Goal: Find specific page/section: Find specific page/section

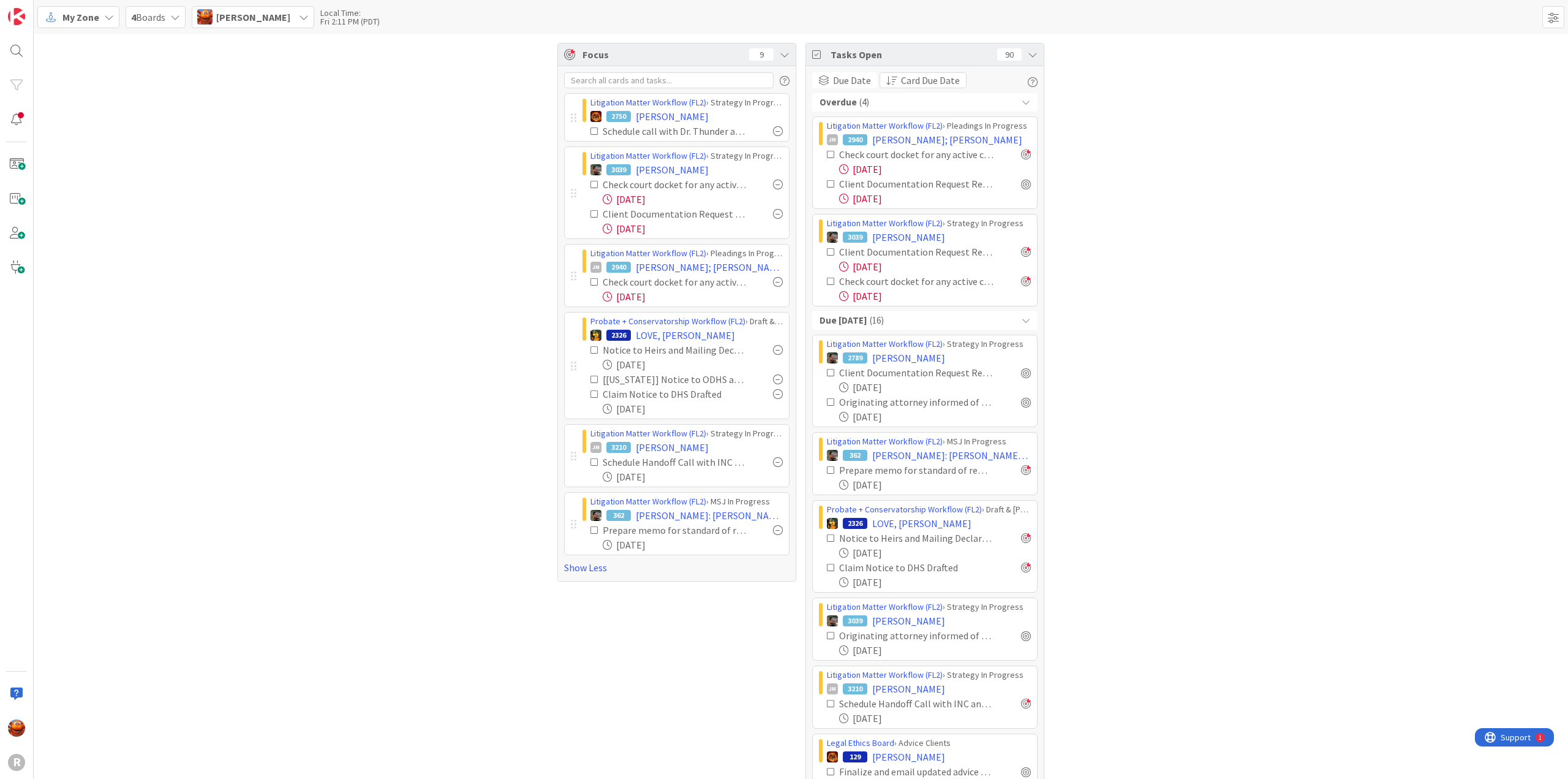
click at [72, 11] on span "My Zone" at bounding box center [80, 16] width 37 height 15
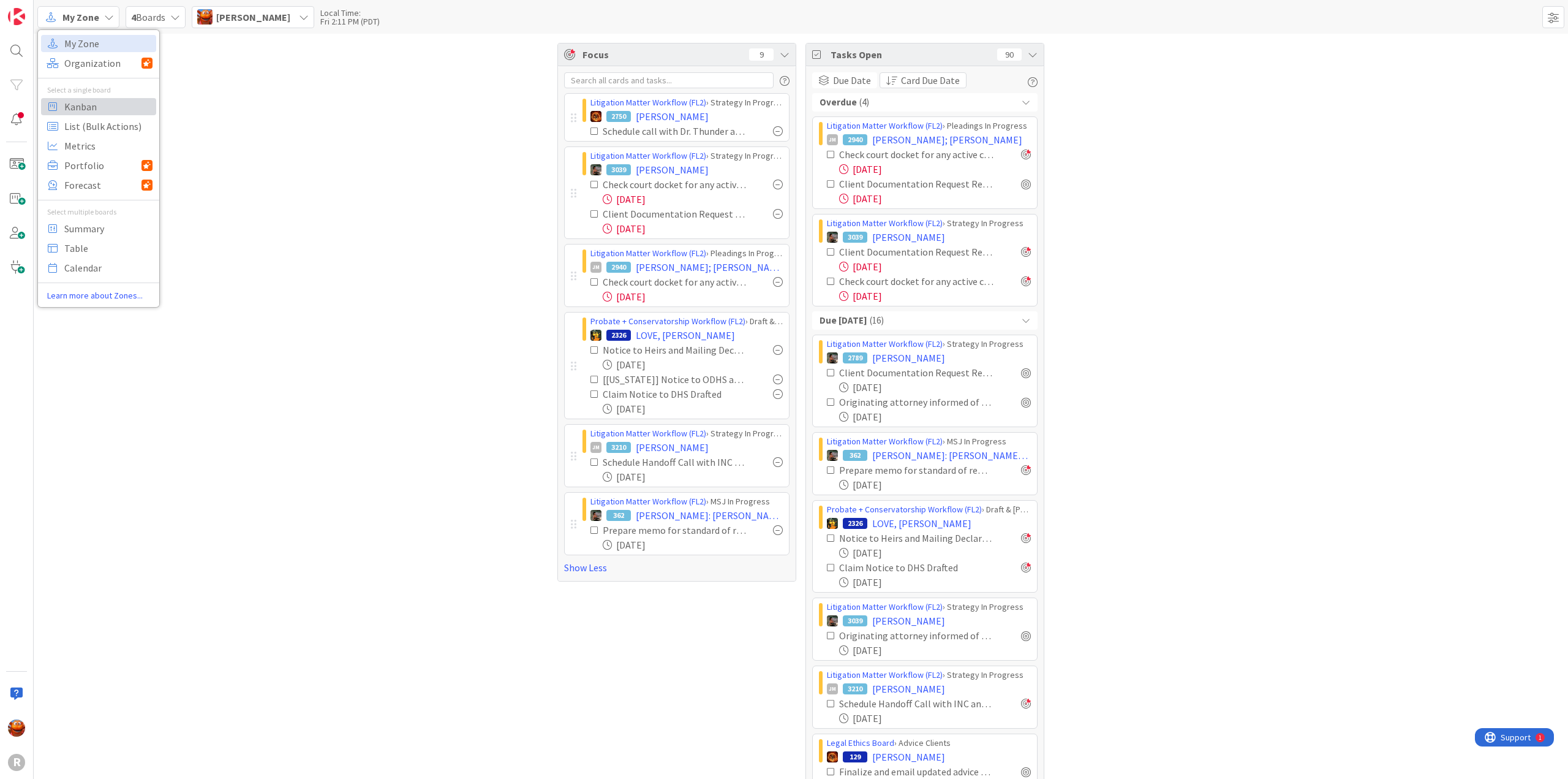
click at [85, 108] on span "Kanban" at bounding box center [109, 106] width 88 height 18
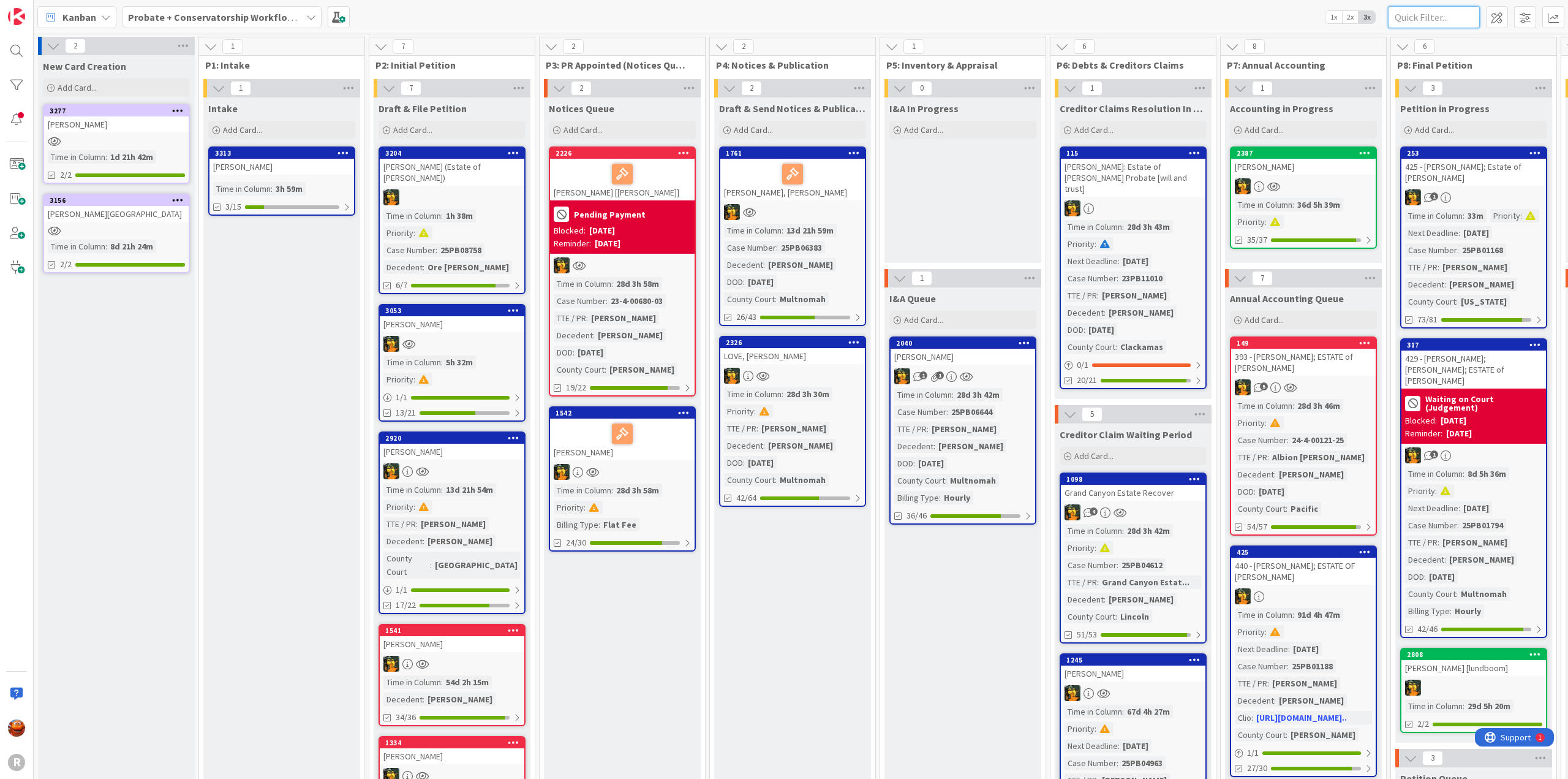
click at [1418, 20] on input "text" at bounding box center [1433, 17] width 92 height 22
type input "[PERSON_NAME]"
click at [285, 25] on div "Probate + Conservatorship Workflow (FL2)" at bounding box center [222, 17] width 199 height 22
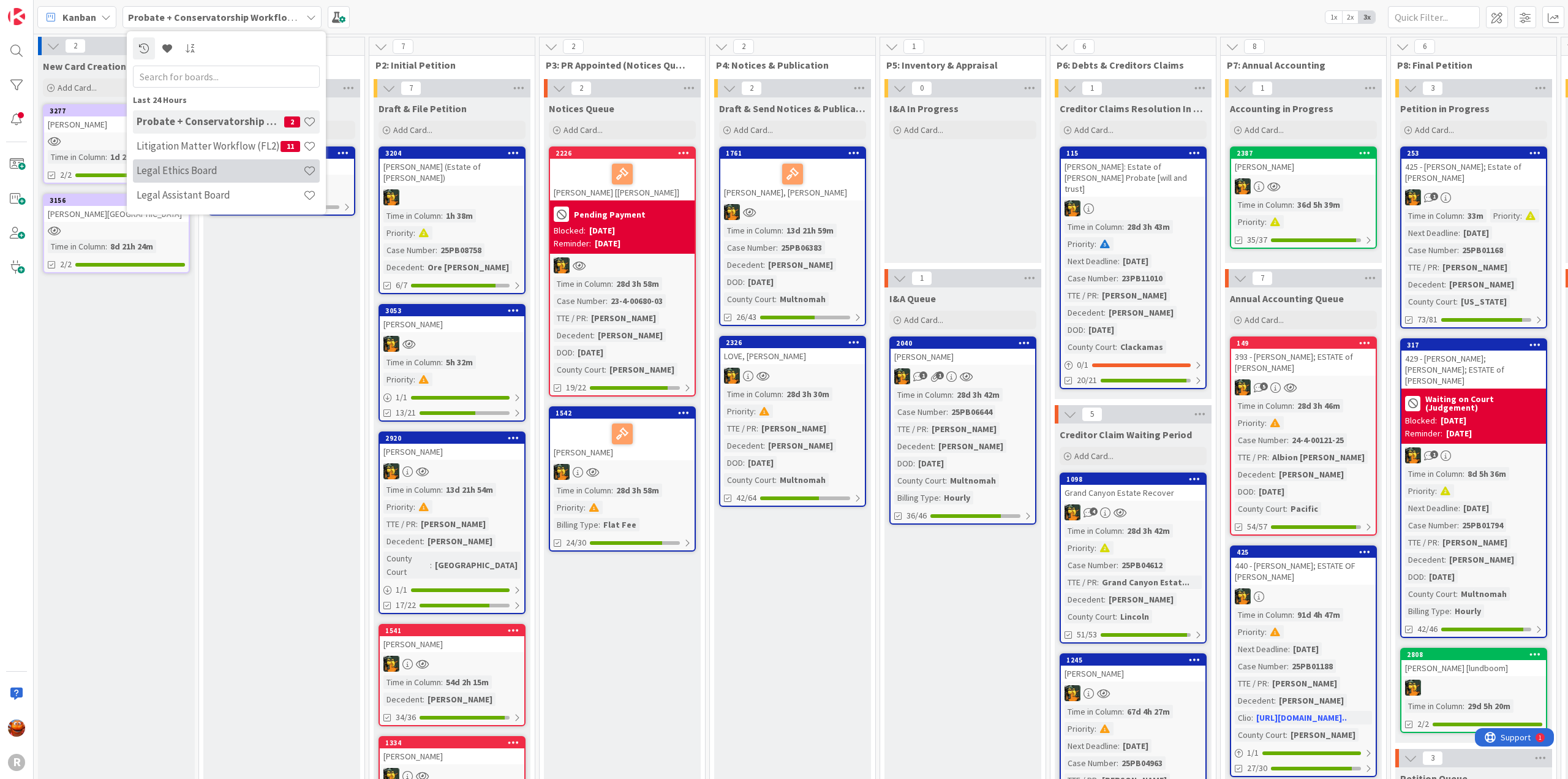
click at [228, 160] on div "Legal Ethics Board" at bounding box center [226, 171] width 187 height 23
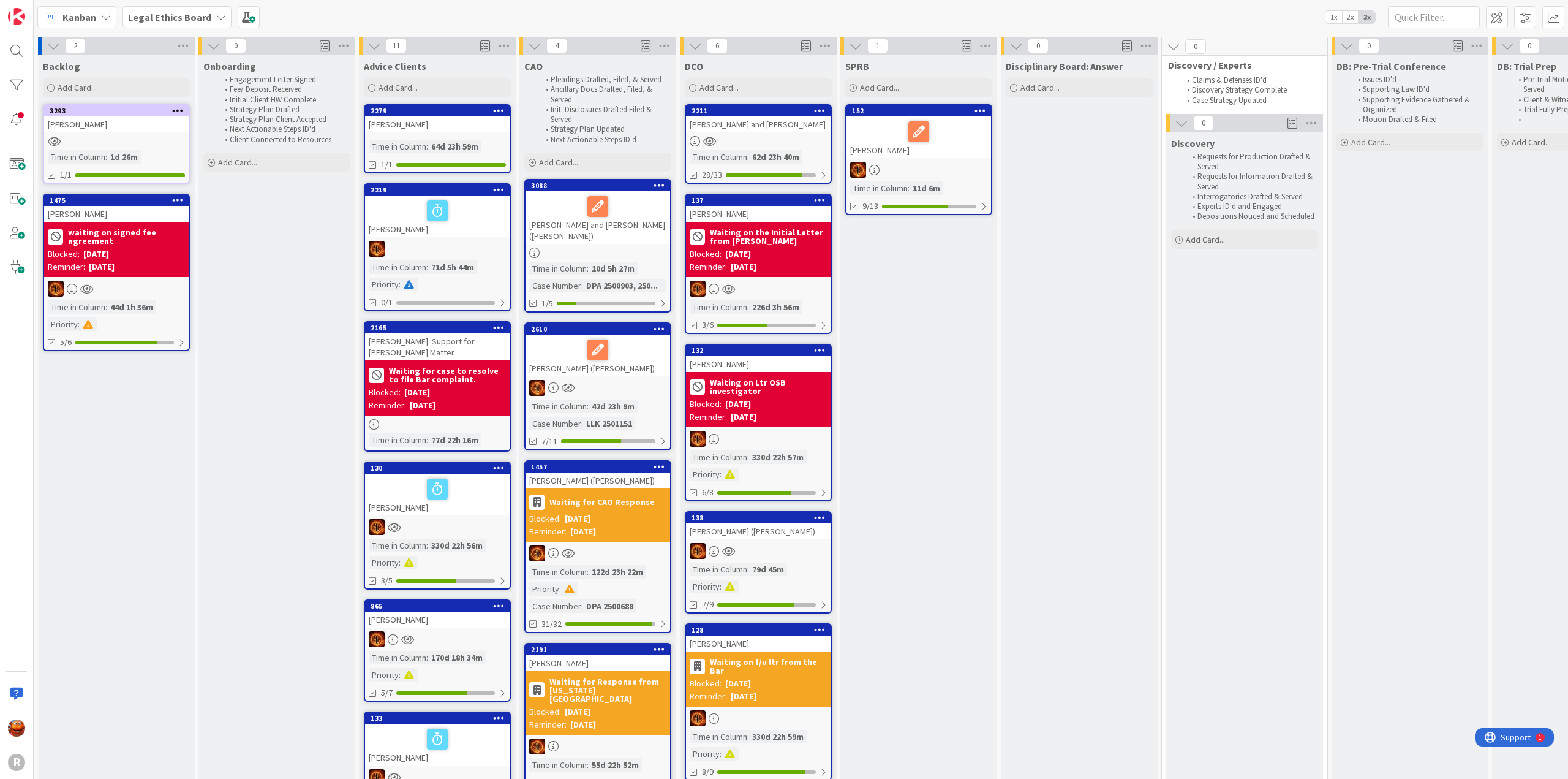
click at [199, 22] on b "Legal Ethics Board" at bounding box center [169, 17] width 84 height 12
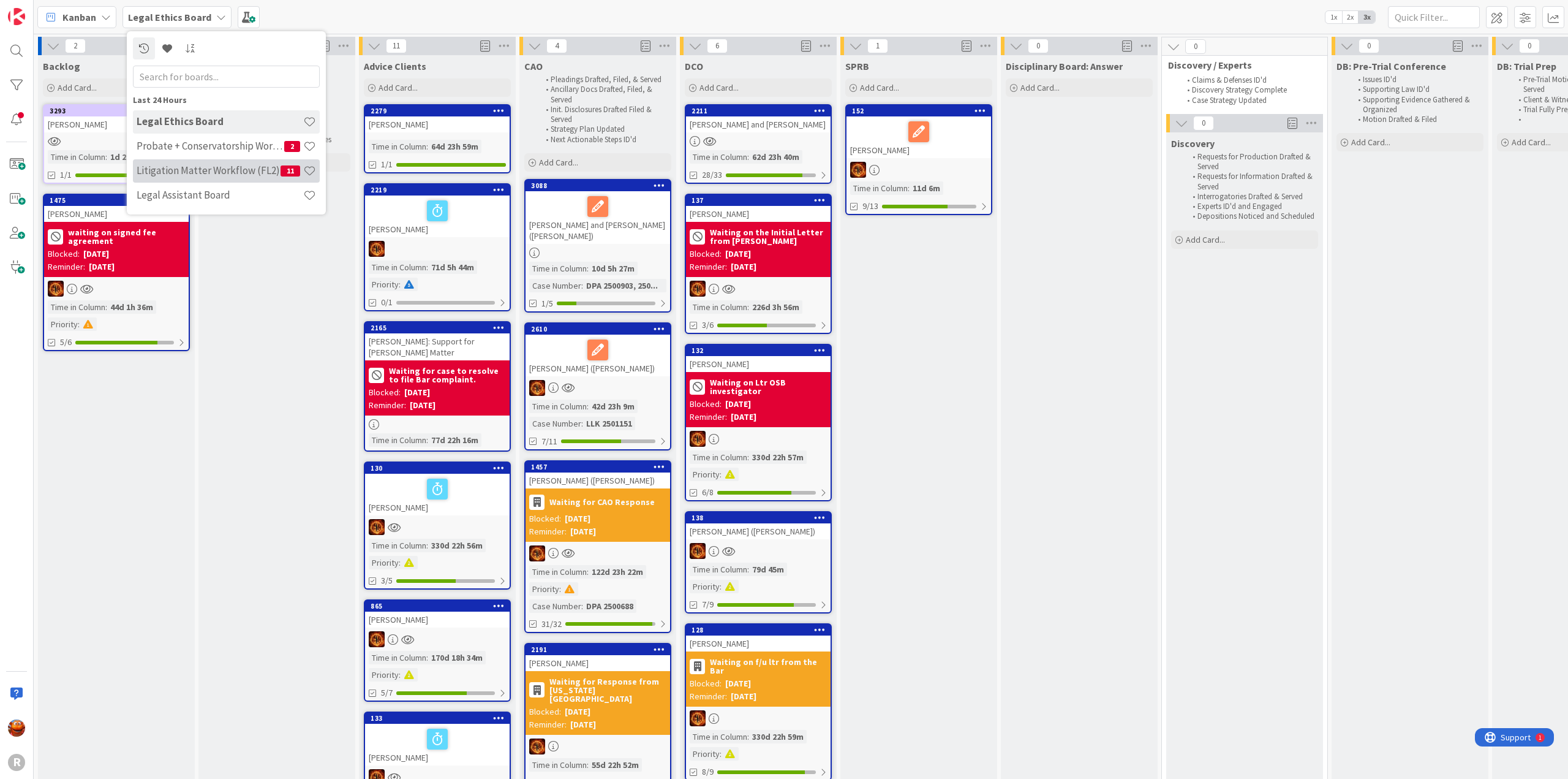
click at [187, 173] on h4 "Litigation Matter Workflow (FL2)" at bounding box center [208, 170] width 144 height 12
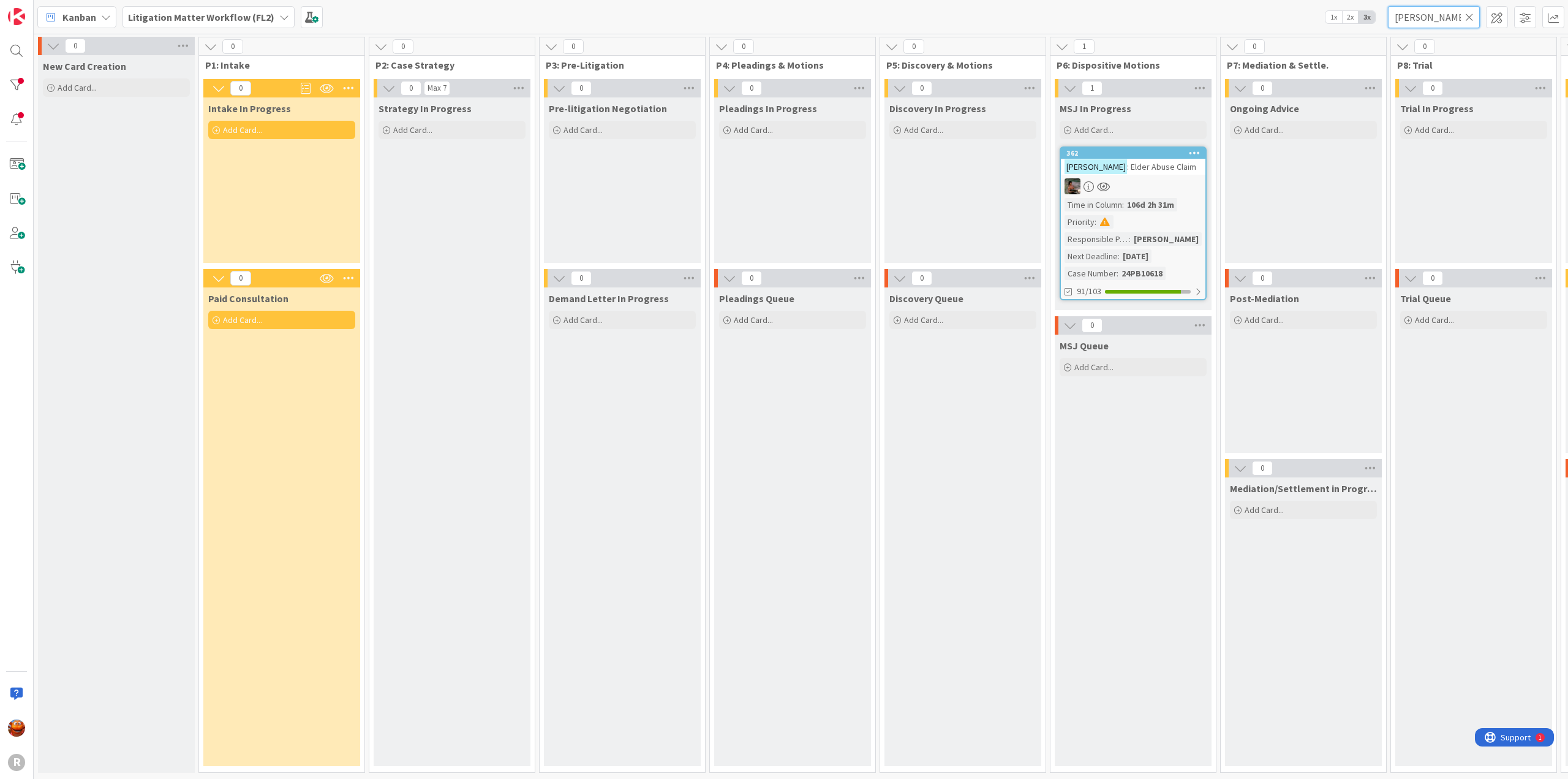
click at [1426, 21] on input "[PERSON_NAME]" at bounding box center [1433, 17] width 92 height 22
type input "[PERSON_NAME]"
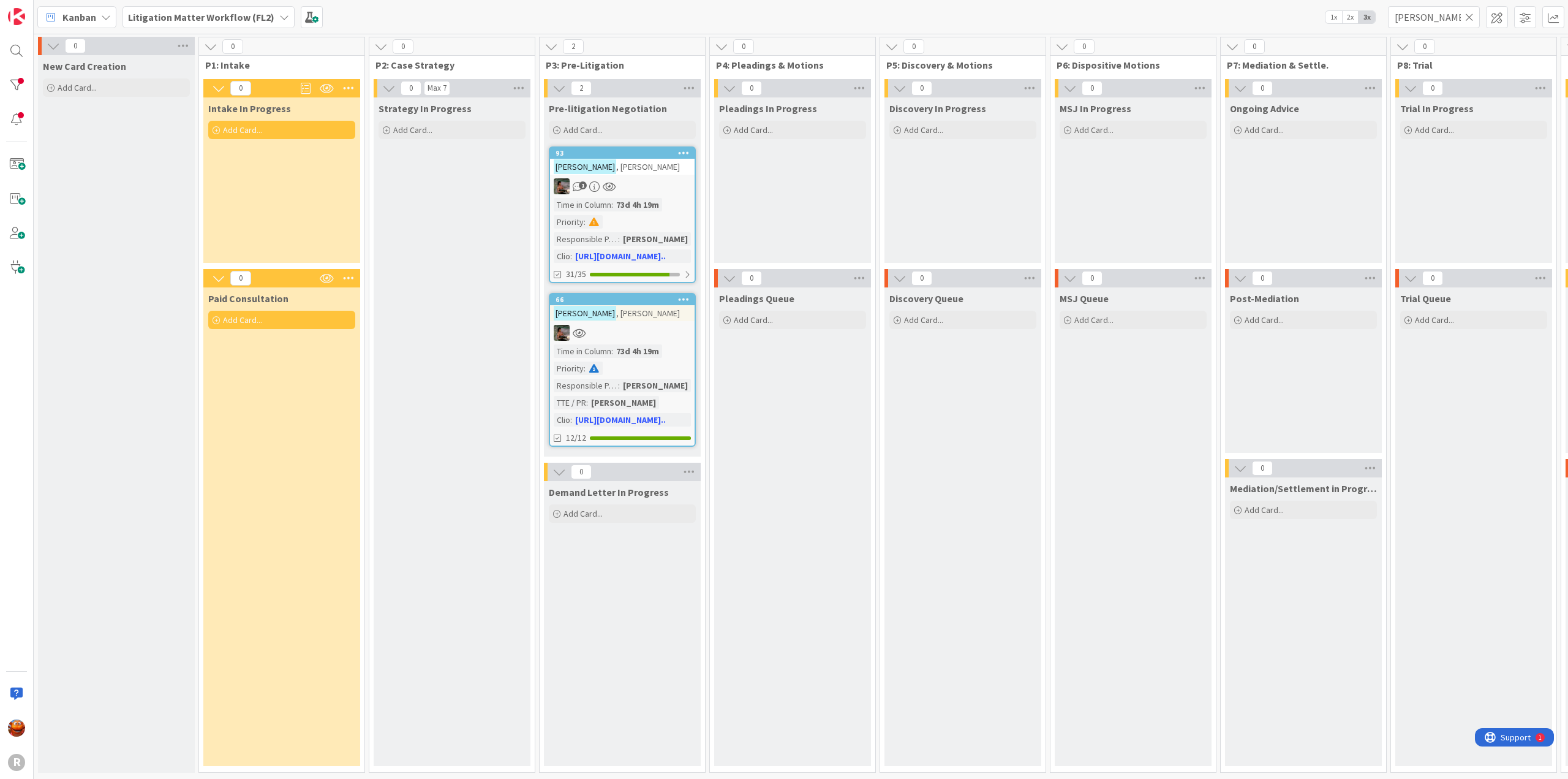
click at [655, 183] on div "1" at bounding box center [623, 186] width 145 height 16
